Goal: Task Accomplishment & Management: Manage account settings

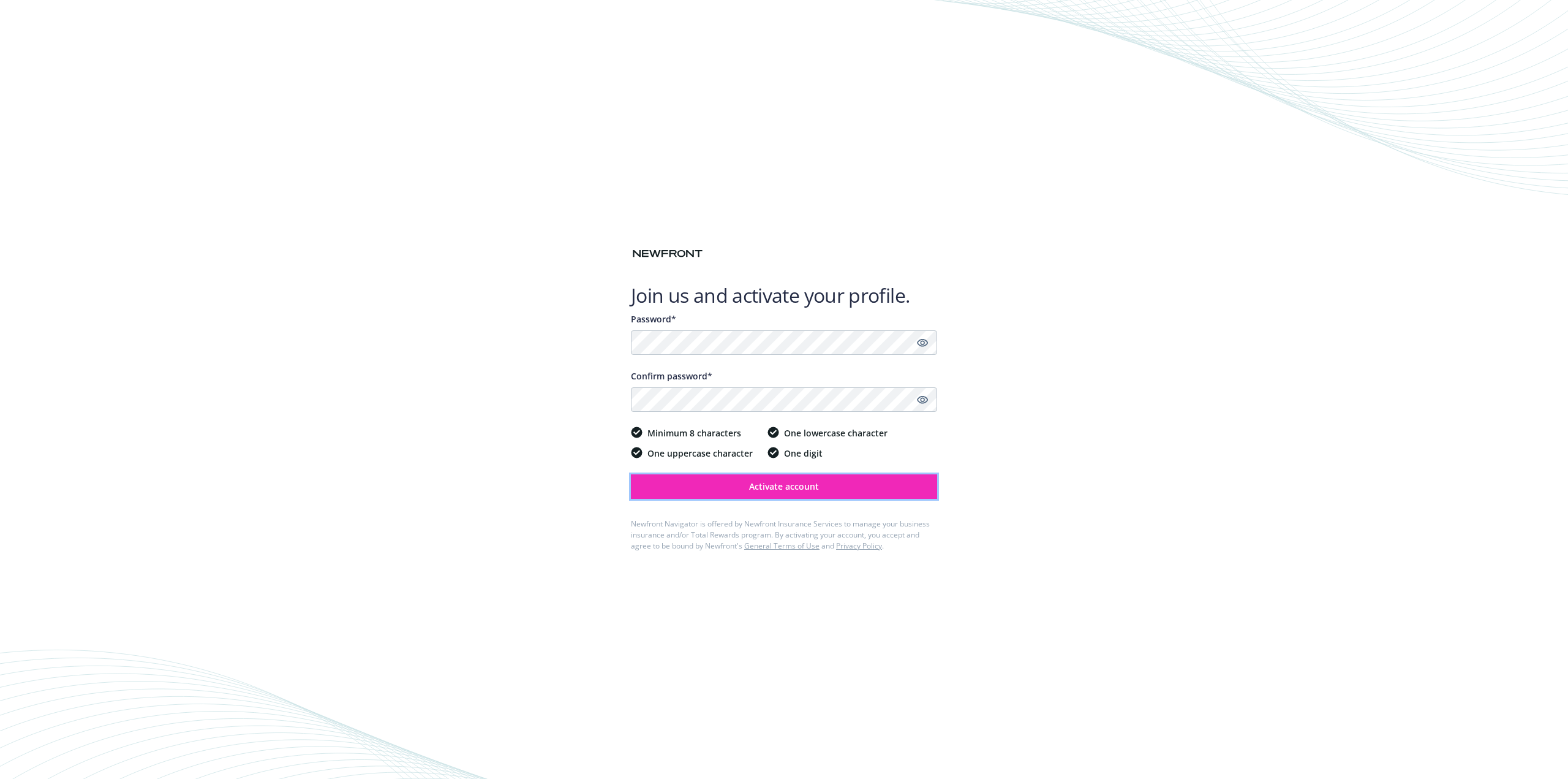
click at [814, 482] on span "Activate account" at bounding box center [784, 486] width 70 height 12
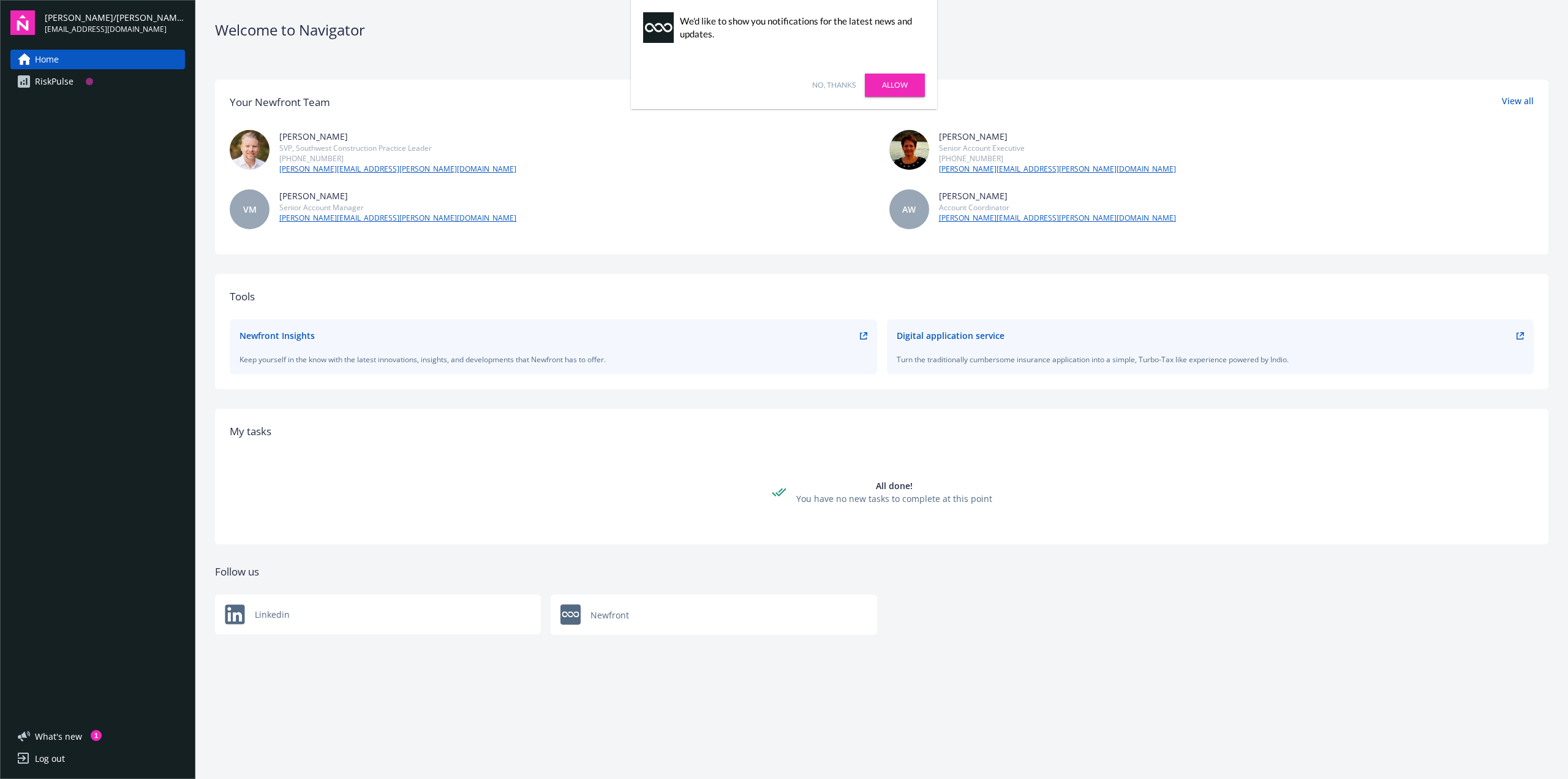
click at [838, 85] on link "No, thanks" at bounding box center [833, 85] width 43 height 11
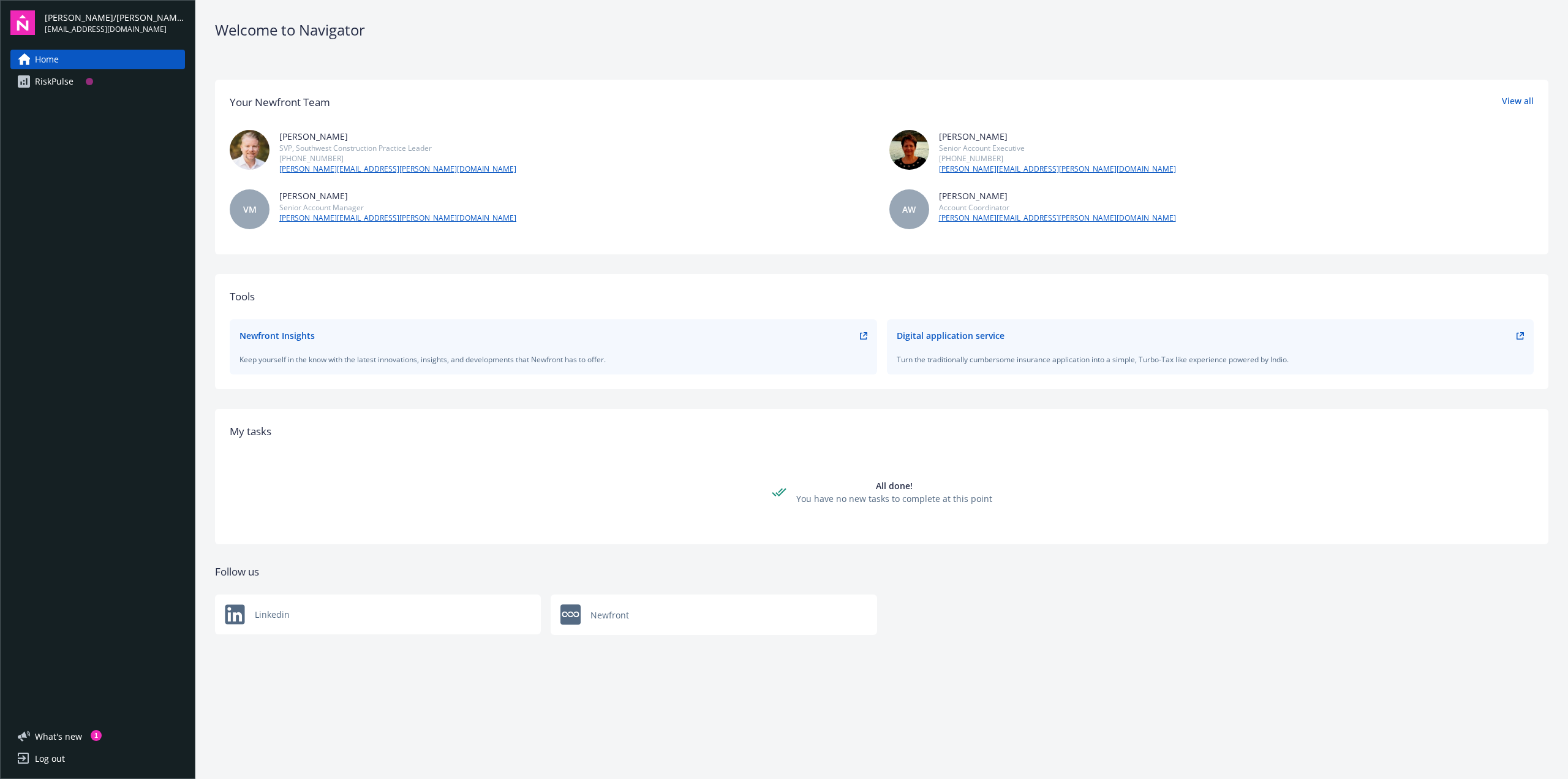
drag, startPoint x: 72, startPoint y: 1, endPoint x: 686, endPoint y: 80, distance: 619.1
click at [686, 80] on div "Your Newfront Team View all [PERSON_NAME] SVP, Southwest Construction Practice …" at bounding box center [881, 167] width 1333 height 175
